Goal: Information Seeking & Learning: Learn about a topic

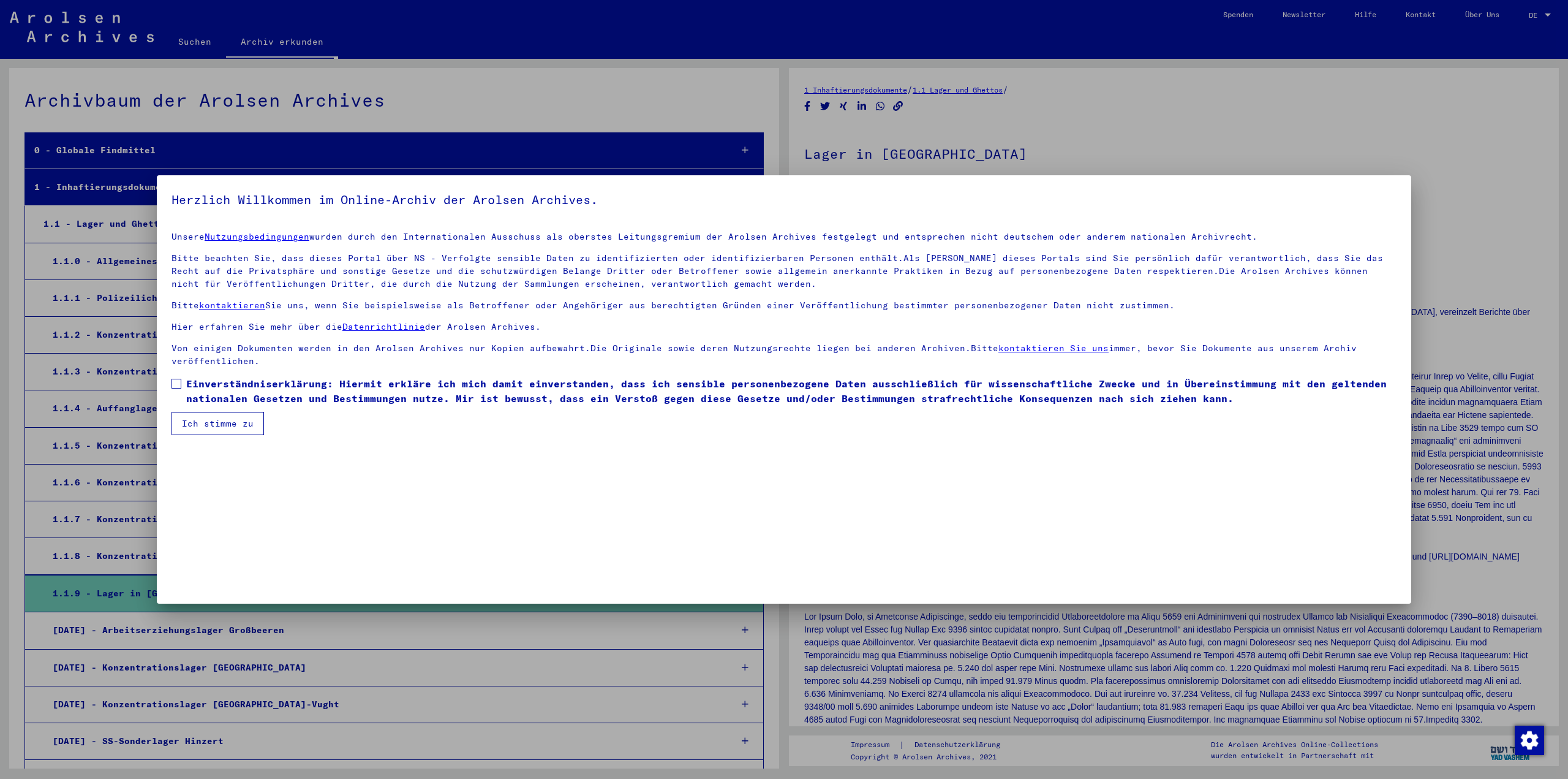
click at [186, 390] on span "Einverständniserklärung: Hiermit erkläre ich mich damit einverstanden, dass ich…" at bounding box center [791, 391] width 1211 height 29
click at [201, 418] on button "Ich stimme zu" at bounding box center [217, 423] width 93 height 23
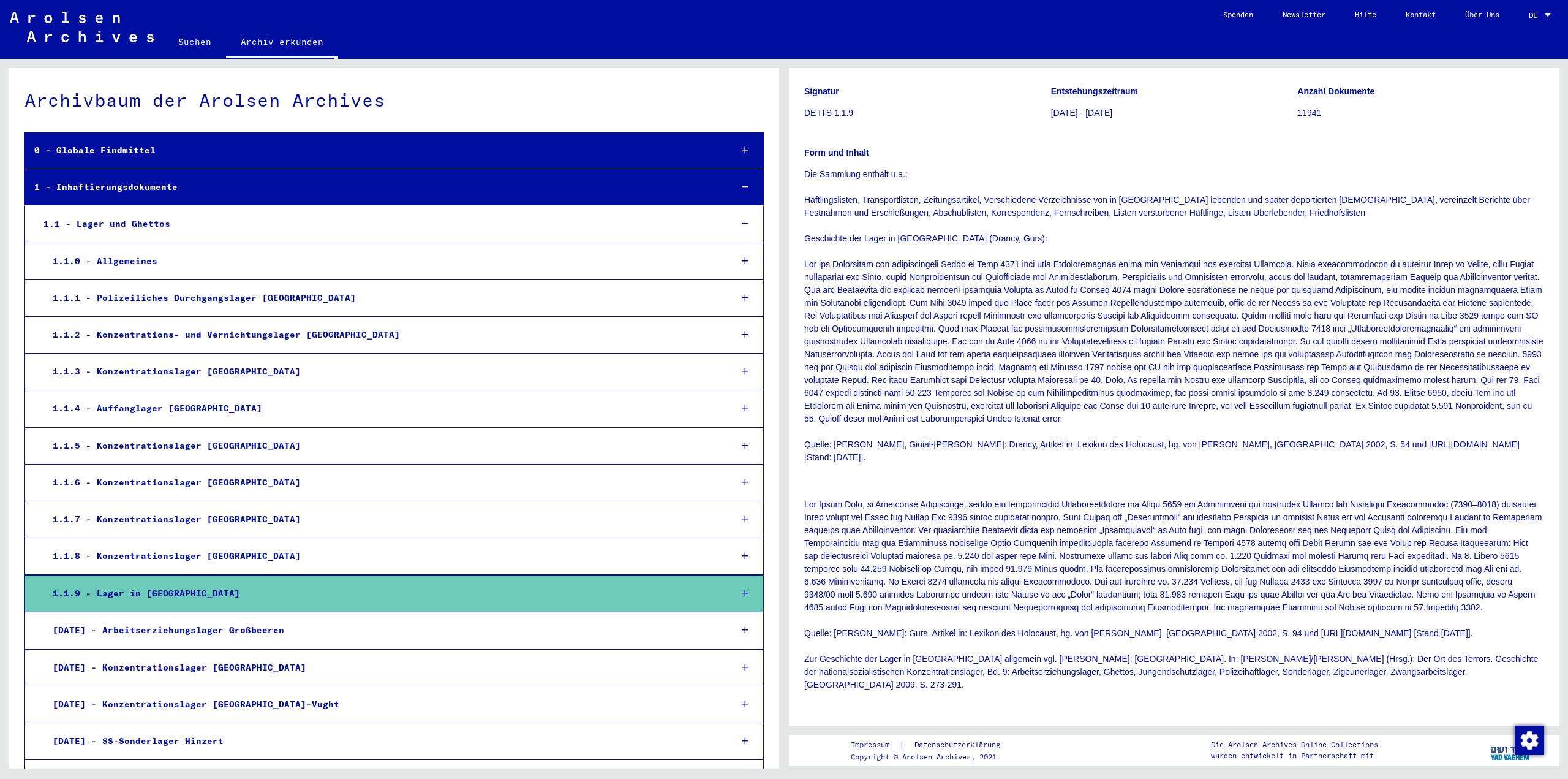
scroll to position [123, 0]
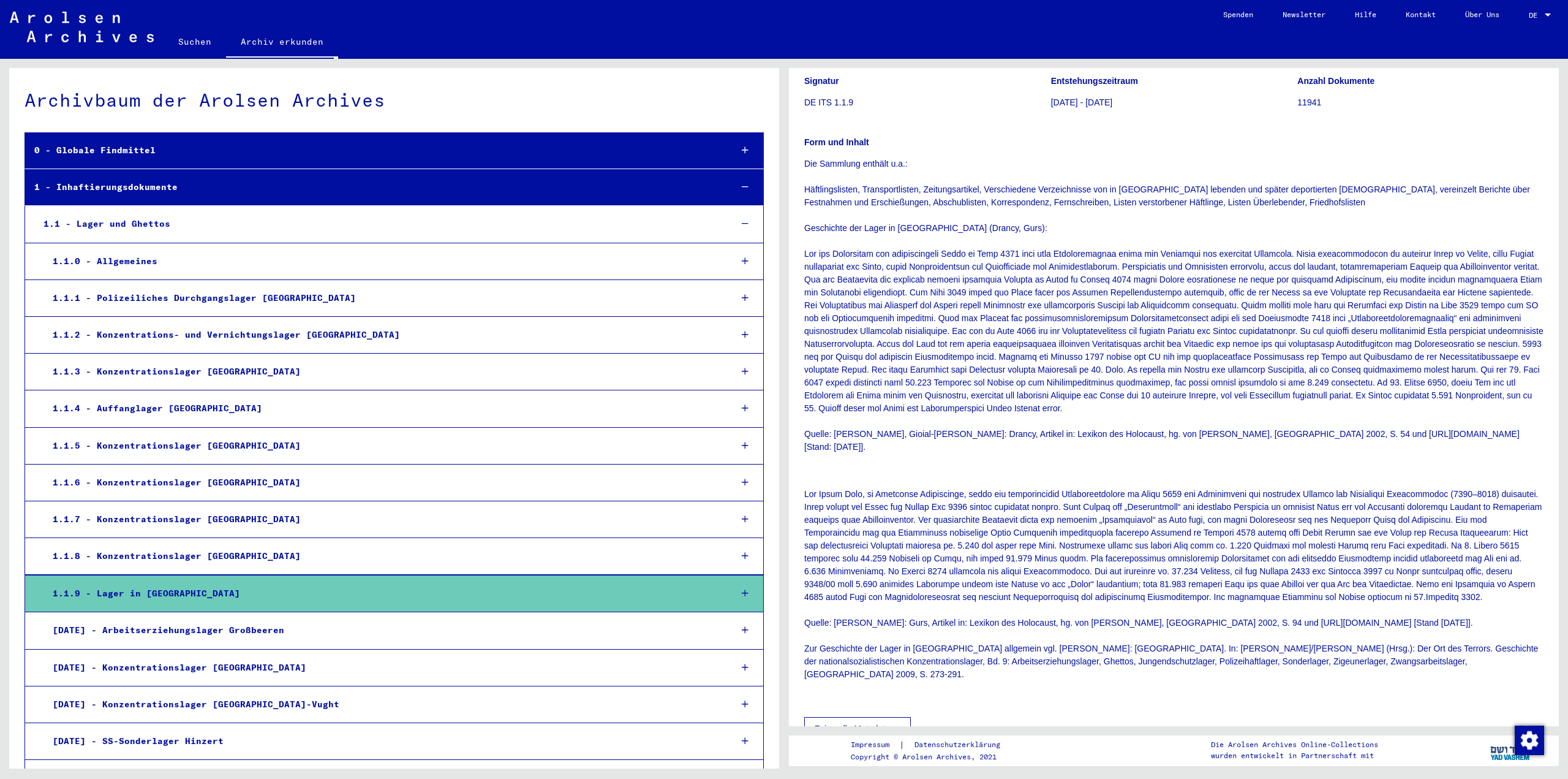
click at [199, 45] on link "Suchen" at bounding box center [195, 41] width 63 height 29
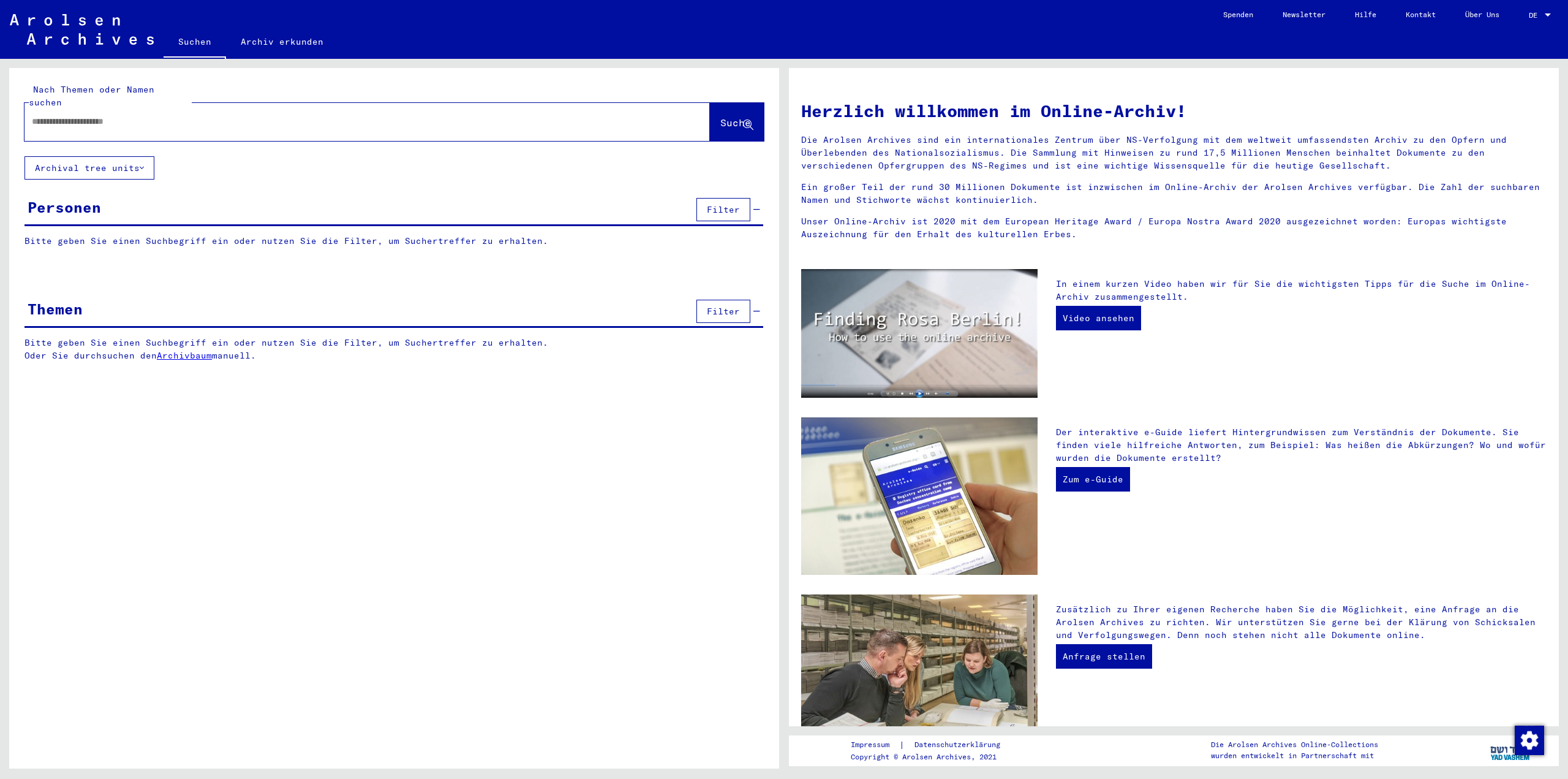
click at [207, 115] on input "text" at bounding box center [353, 121] width 641 height 13
type input "**********"
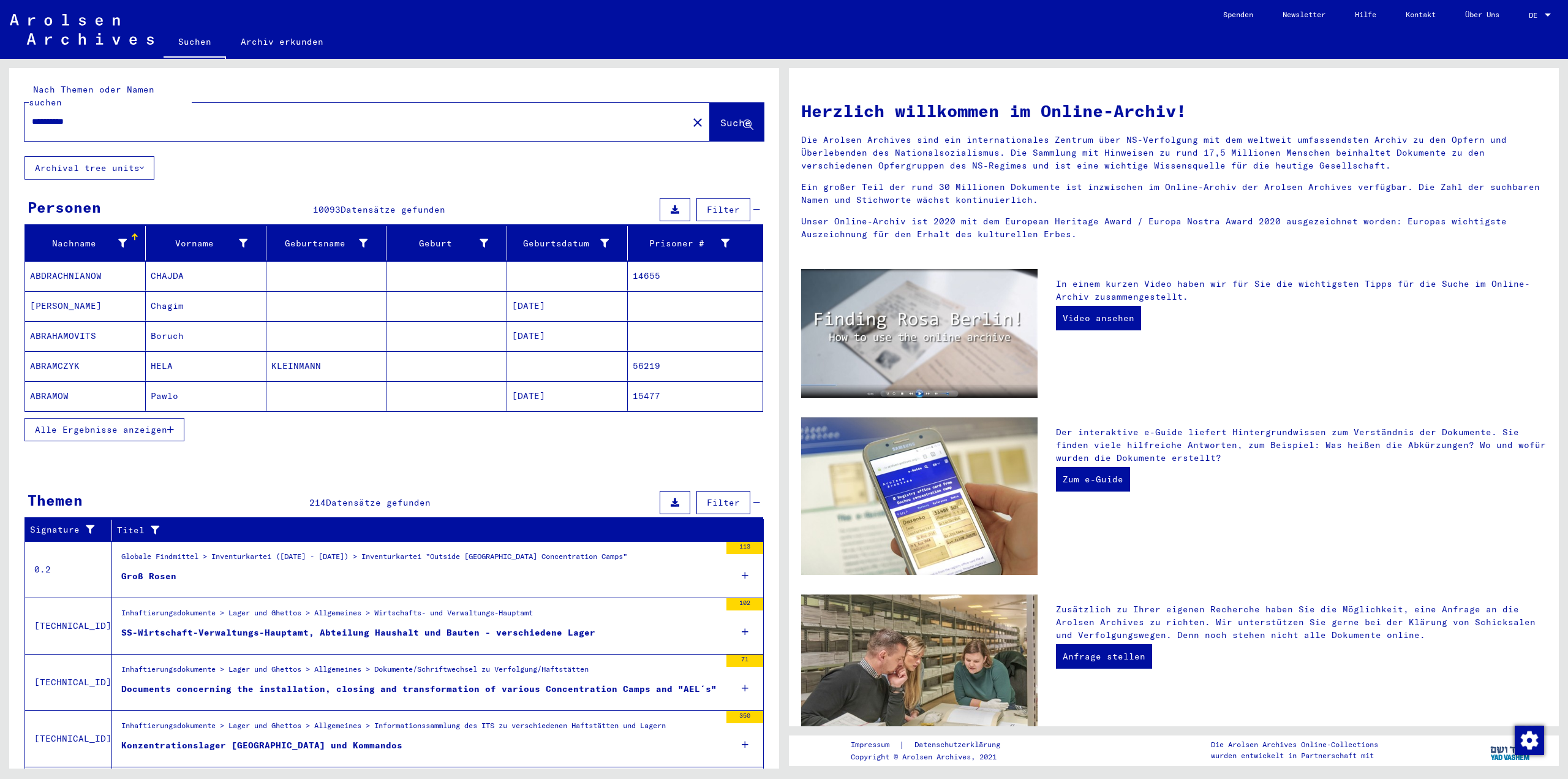
click at [227, 570] on figure "Groß Rosen" at bounding box center [421, 579] width 599 height 19
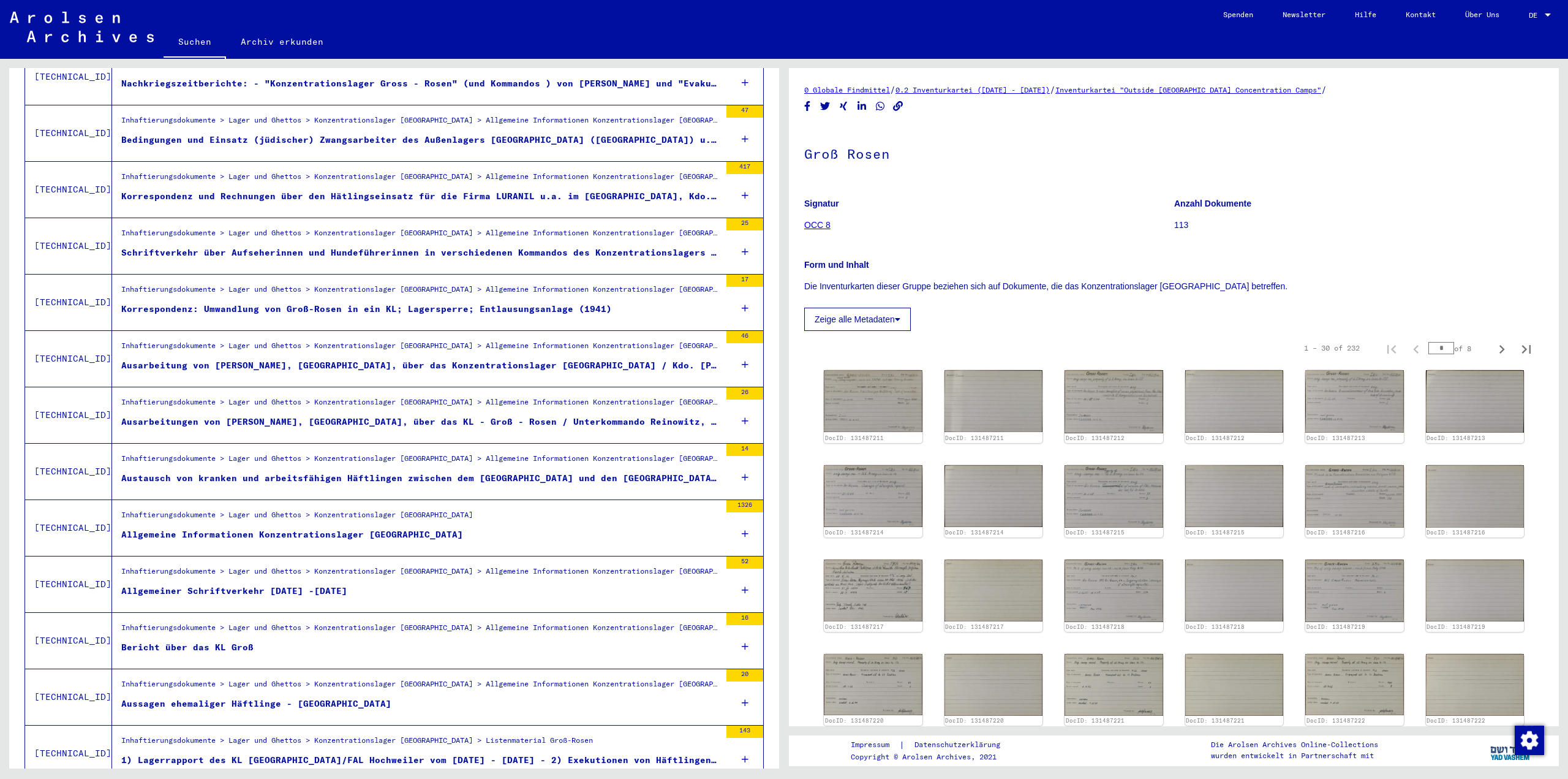
scroll to position [674, 0]
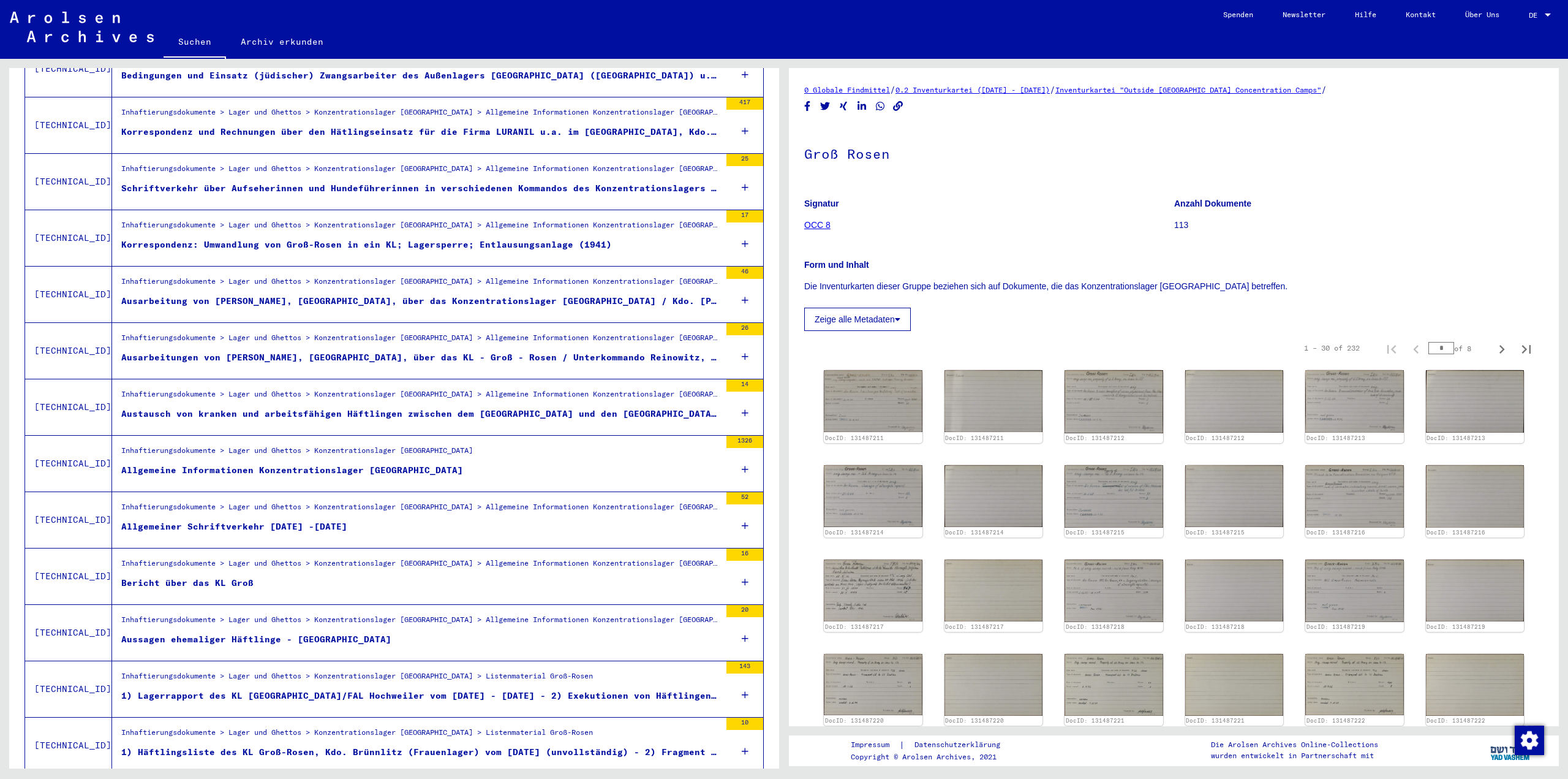
click at [283, 445] on div "Inhaftierungsdokumente > Lager und Ghettos > Konzentrationslager [GEOGRAPHIC_DA…" at bounding box center [297, 454] width 351 height 17
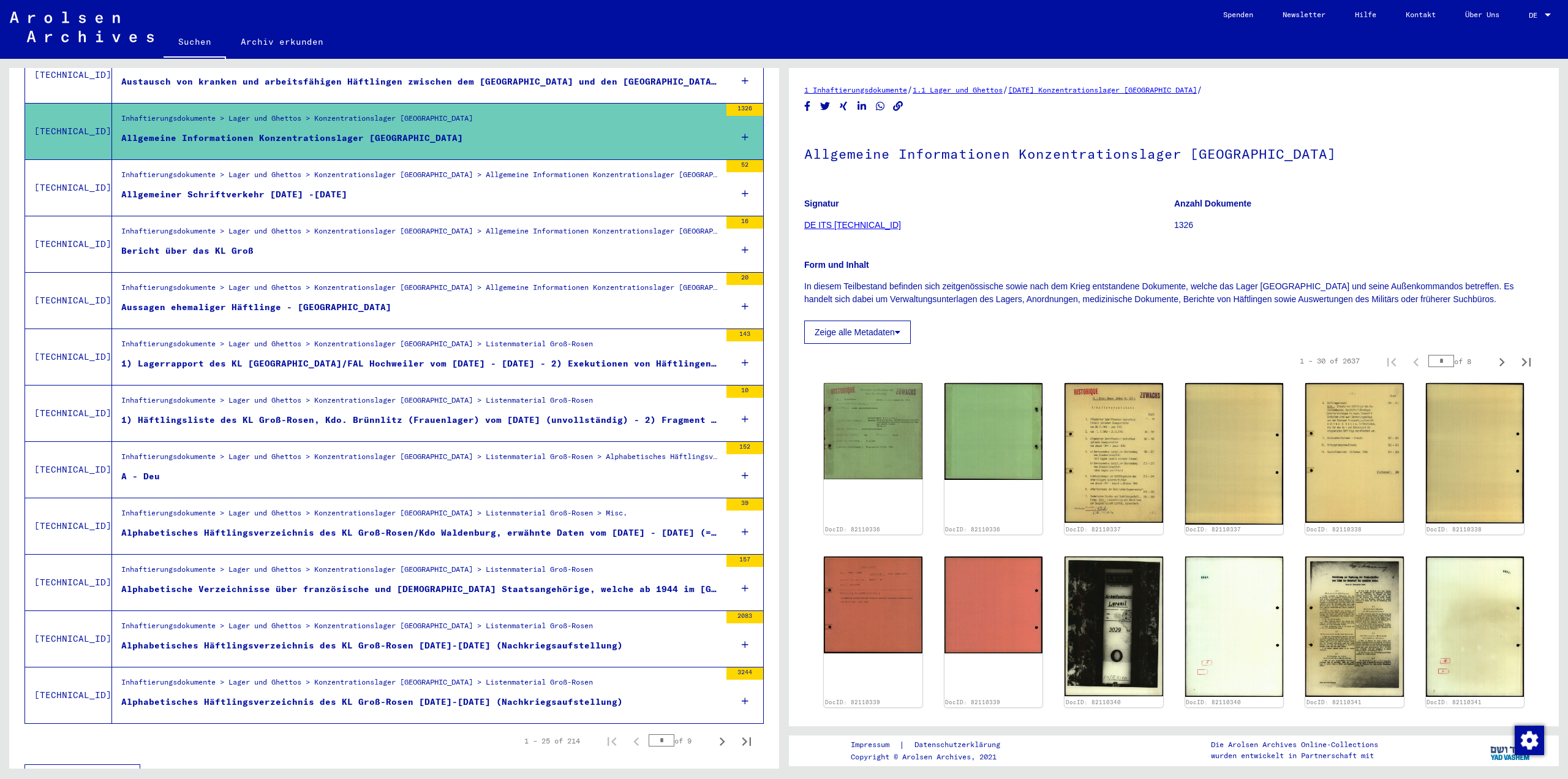
scroll to position [1019, 0]
